Goal: Find specific fact: Find specific fact

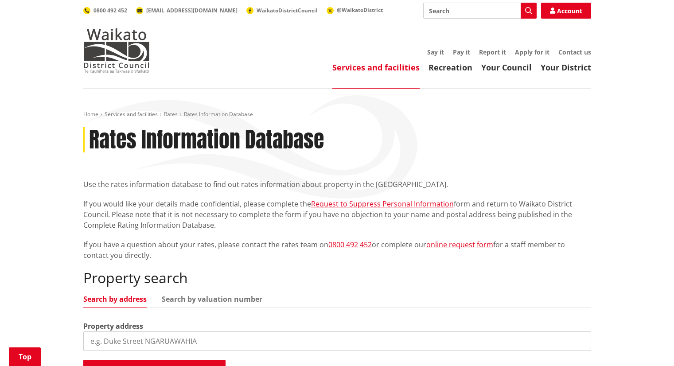
scroll to position [191, 0]
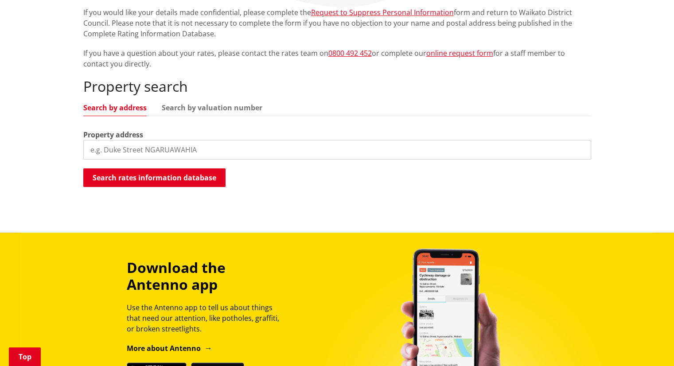
click at [146, 143] on input "search" at bounding box center [337, 149] width 508 height 19
click at [162, 178] on button "Search rates information database" at bounding box center [154, 177] width 142 height 19
click at [149, 153] on input "search" at bounding box center [337, 149] width 508 height 19
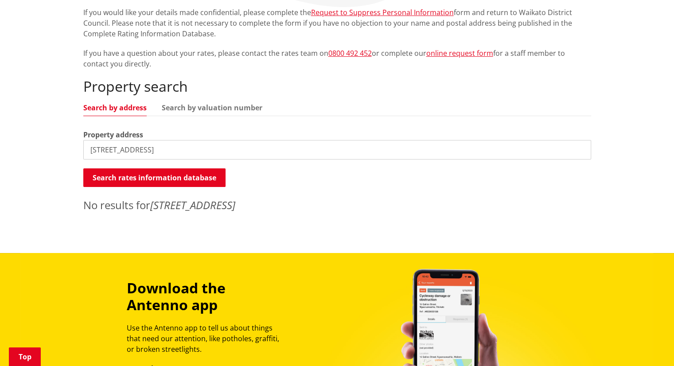
click at [105, 149] on input "[STREET_ADDRESS]" at bounding box center [337, 149] width 508 height 19
drag, startPoint x: 167, startPoint y: 151, endPoint x: 117, endPoint y: 154, distance: 50.6
click at [117, 154] on input "[STREET_ADDRESS]" at bounding box center [337, 149] width 508 height 19
click at [103, 149] on input "[STREET_ADDRESS]" at bounding box center [337, 149] width 508 height 19
click at [134, 148] on input "[STREET_ADDRESS]" at bounding box center [337, 149] width 508 height 19
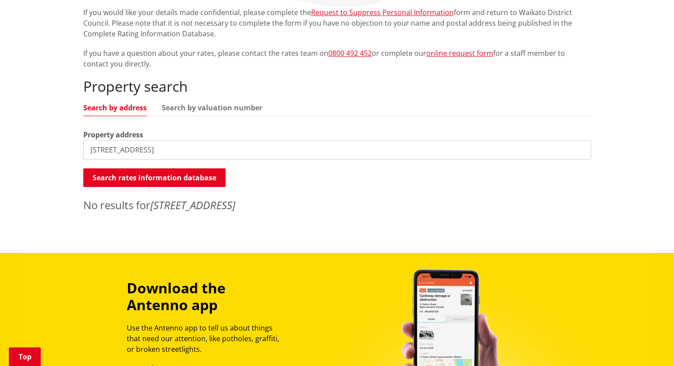
click at [180, 150] on input "[STREET_ADDRESS]" at bounding box center [337, 149] width 508 height 19
type input "[STREET_ADDRESS]"
